Goal: Complete application form

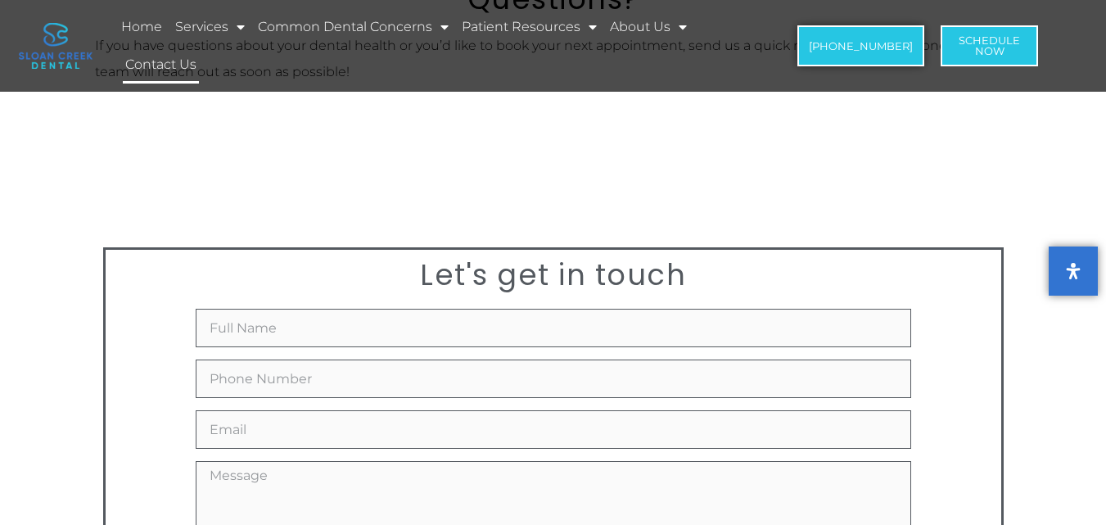
scroll to position [328, 0]
click at [274, 341] on input "Full Name" at bounding box center [554, 325] width 716 height 38
type input "[PERSON_NAME]"
type input "7573840110"
type input "[PERSON_NAME][EMAIL_ADDRESS][DOMAIN_NAME]"
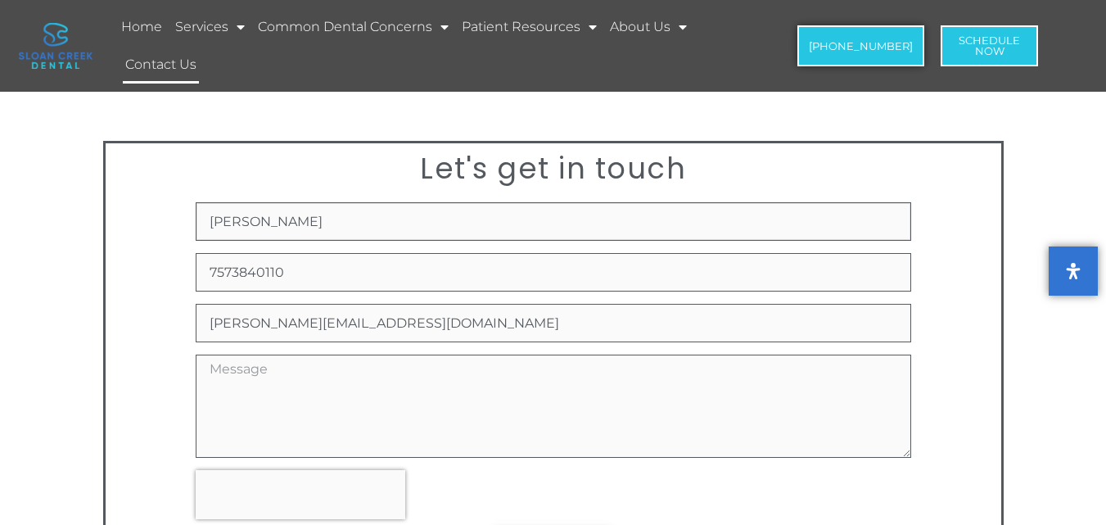
scroll to position [491, 0]
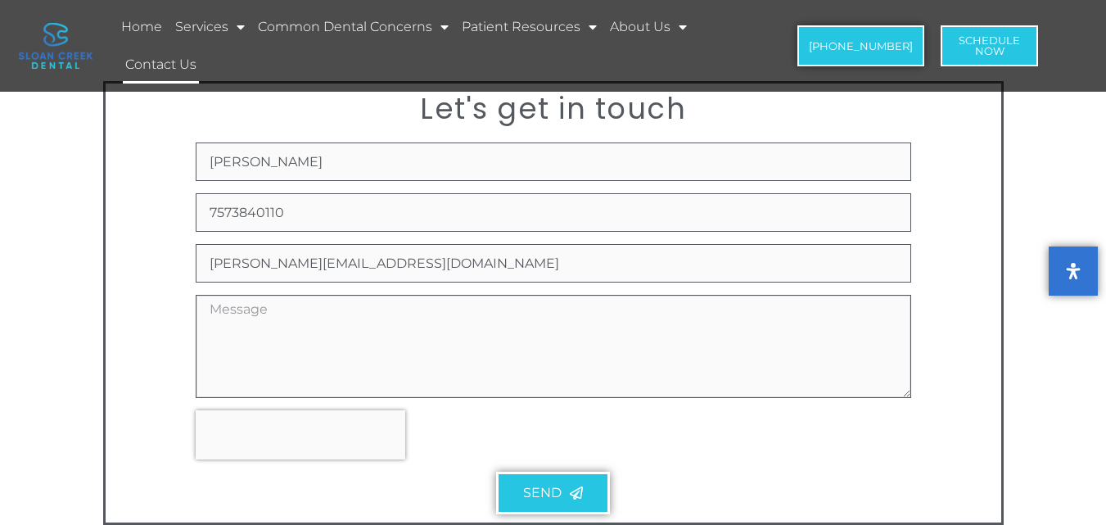
click at [270, 301] on textarea "Message" at bounding box center [554, 346] width 716 height 103
click at [263, 352] on textarea "Message" at bounding box center [554, 346] width 716 height 103
paste textarea "Wikipedia is regarded as the most important source of reference information in …"
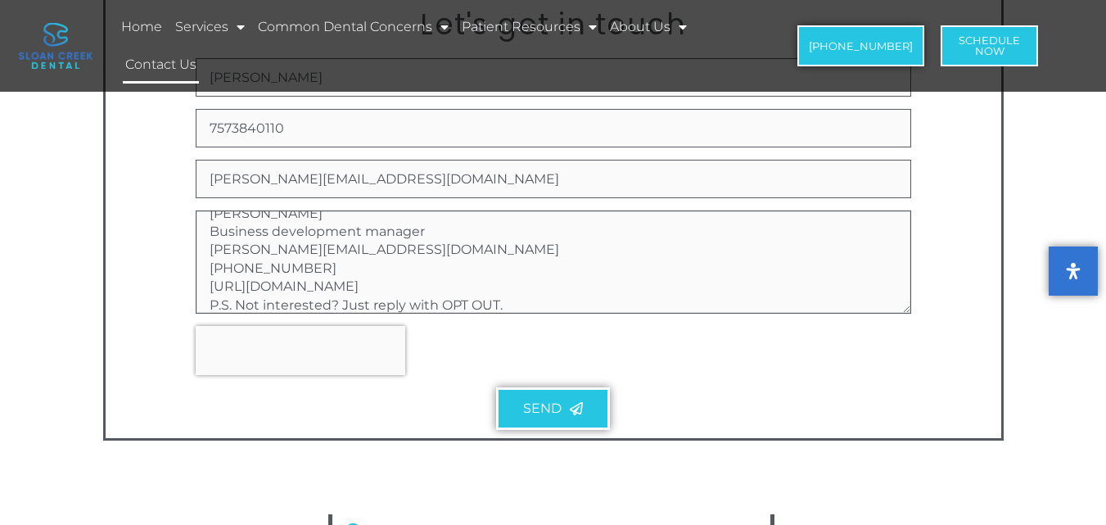
scroll to position [655, 0]
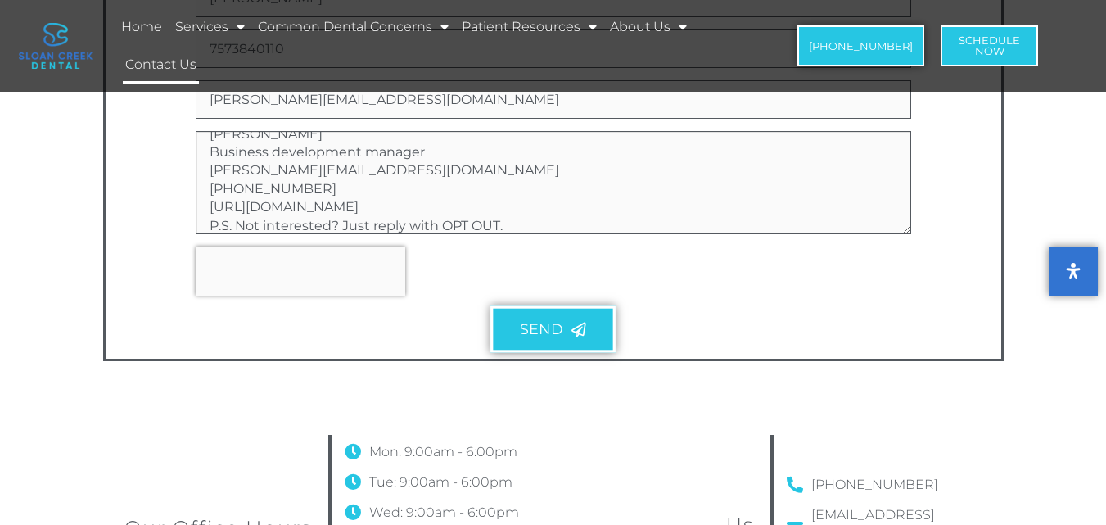
type textarea "Wikipedia is regarded as the most important source of reference information in …"
click at [526, 323] on span "Send" at bounding box center [541, 330] width 43 height 15
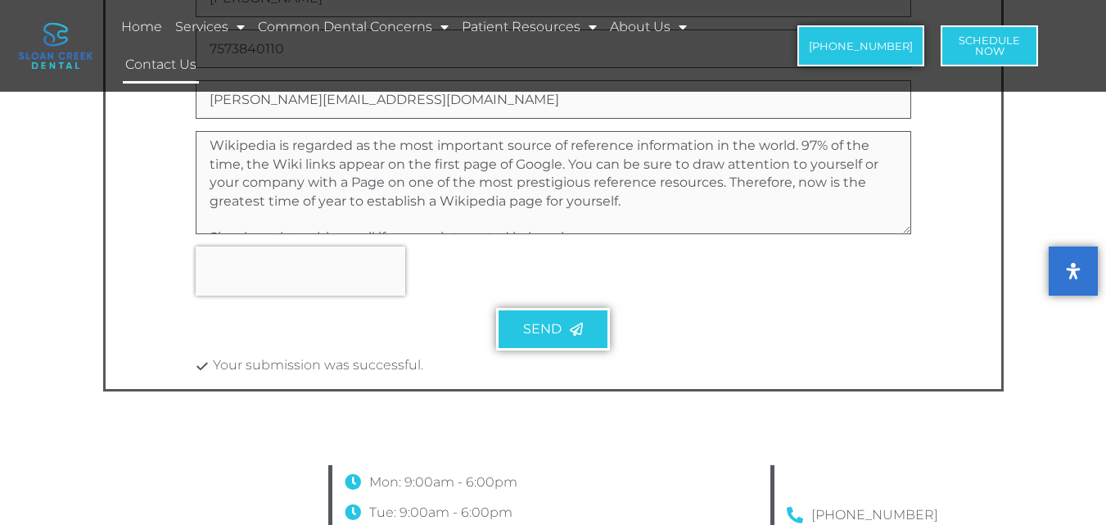
scroll to position [409, 0]
